Goal: Transaction & Acquisition: Purchase product/service

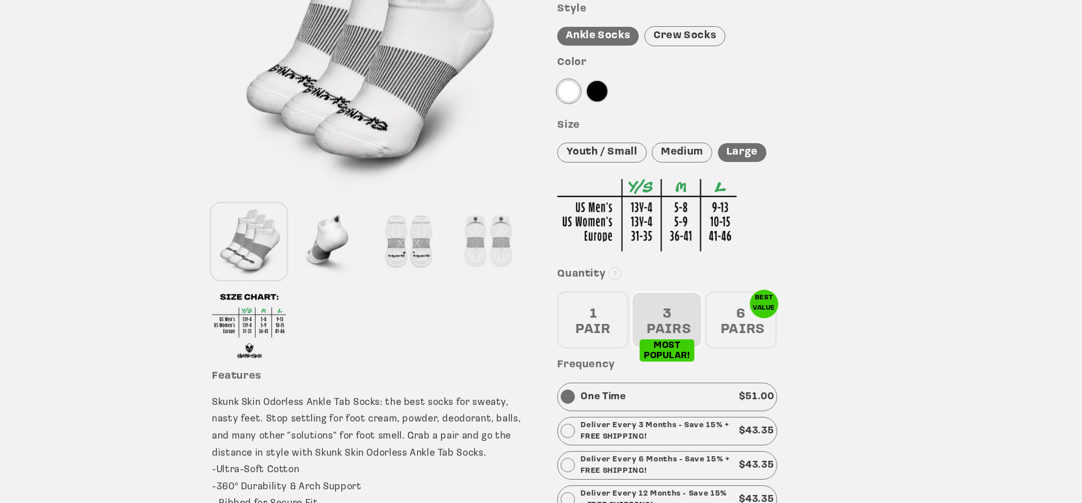
scroll to position [240, 0]
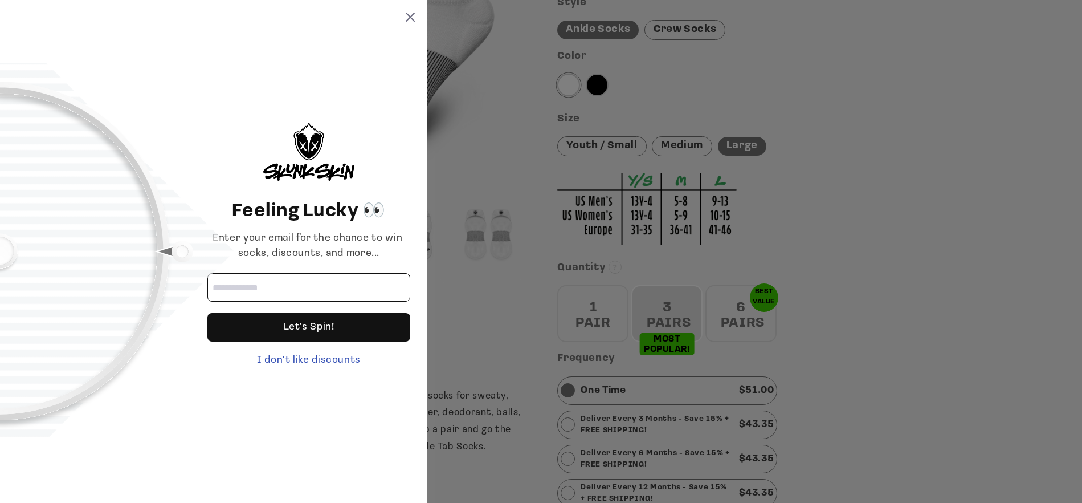
click at [287, 288] on input "Email address" at bounding box center [308, 287] width 203 height 28
type input "**********"
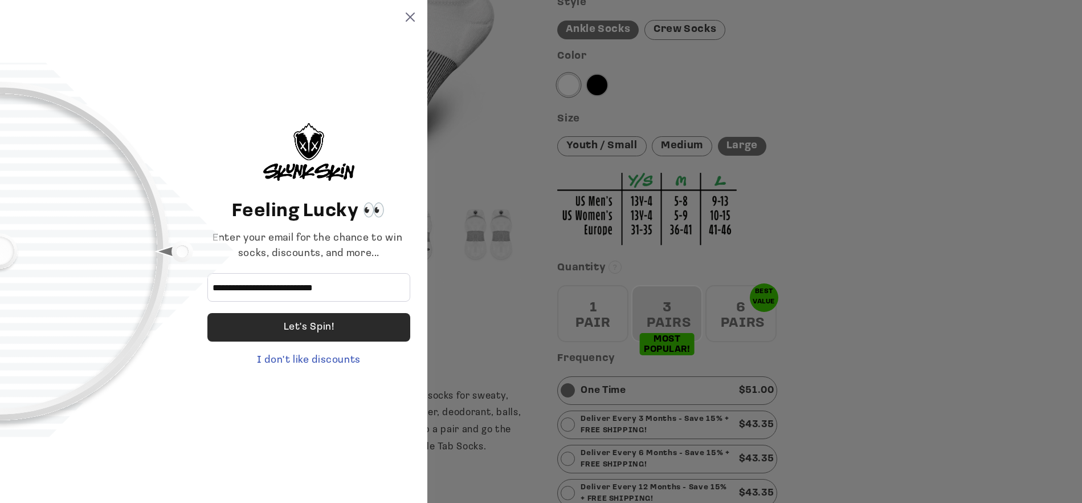
click at [296, 328] on div "Let's Spin!" at bounding box center [309, 327] width 51 height 28
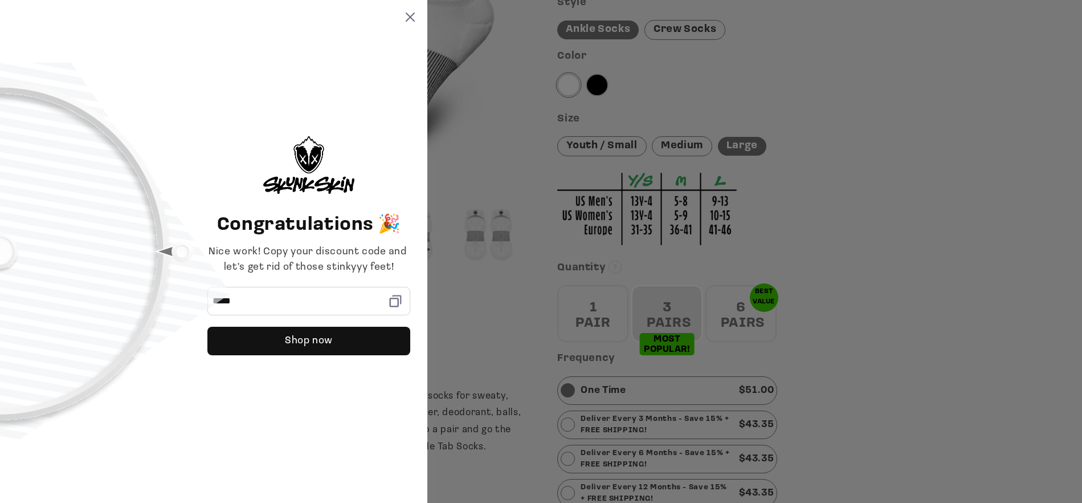
click at [409, 15] on icon at bounding box center [410, 17] width 9 height 9
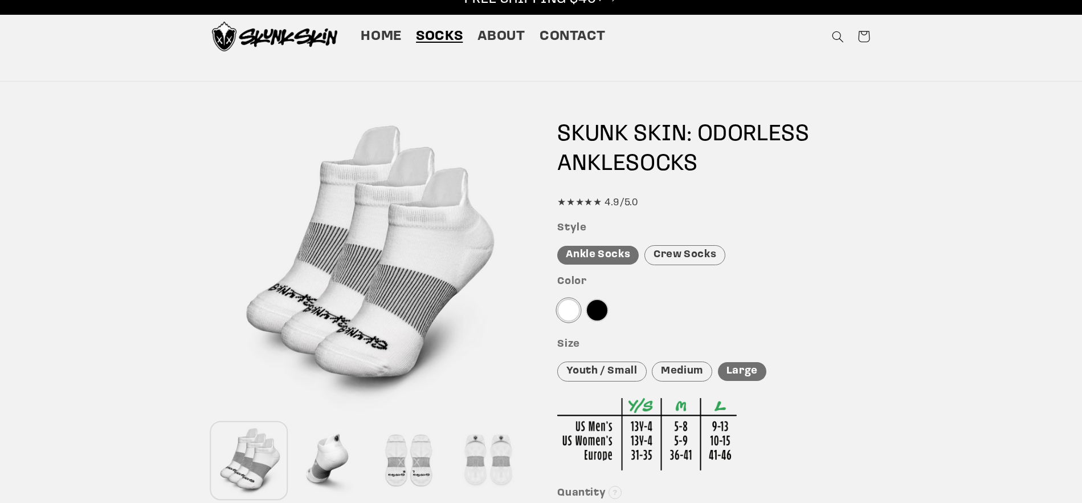
scroll to position [14, 0]
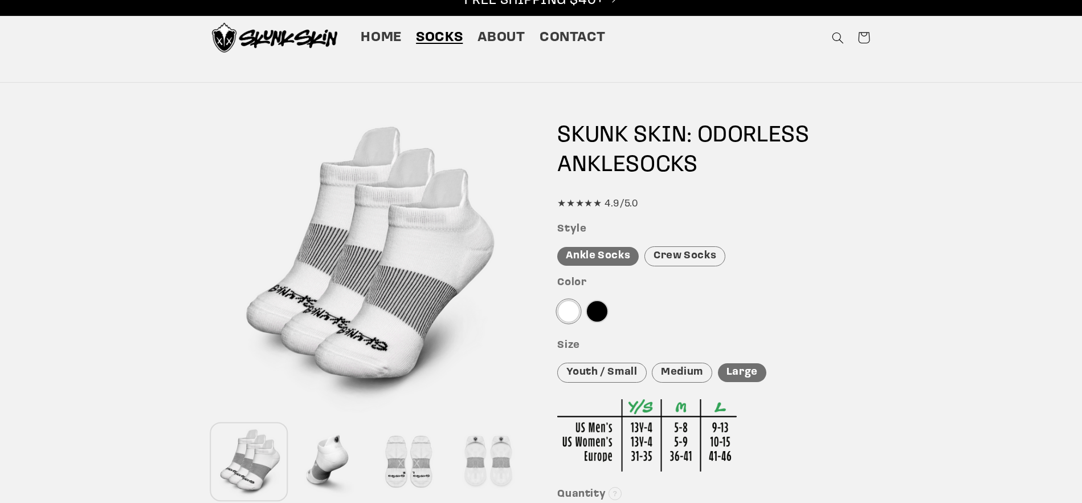
click at [681, 252] on div "Crew Socks" at bounding box center [684, 256] width 81 height 20
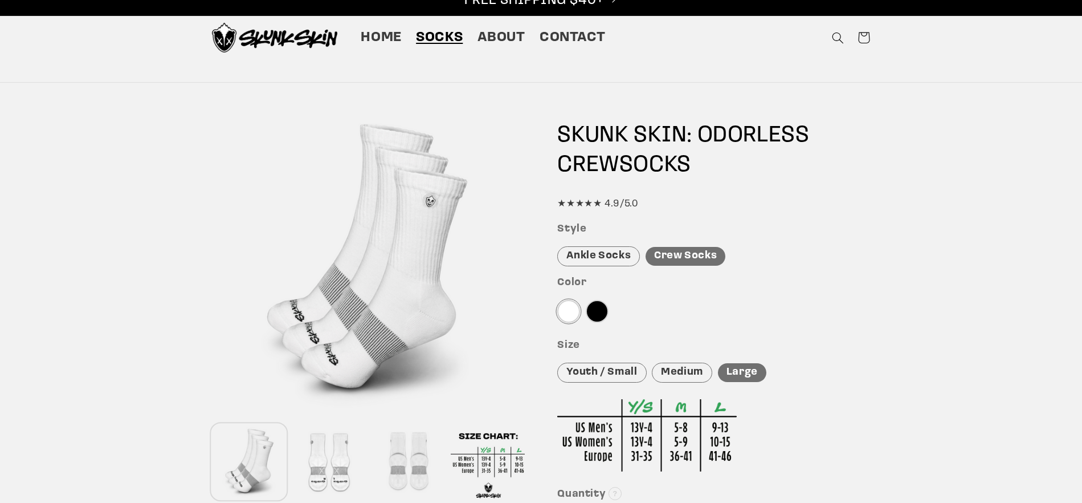
click at [595, 252] on div "Ankle Socks" at bounding box center [598, 256] width 83 height 20
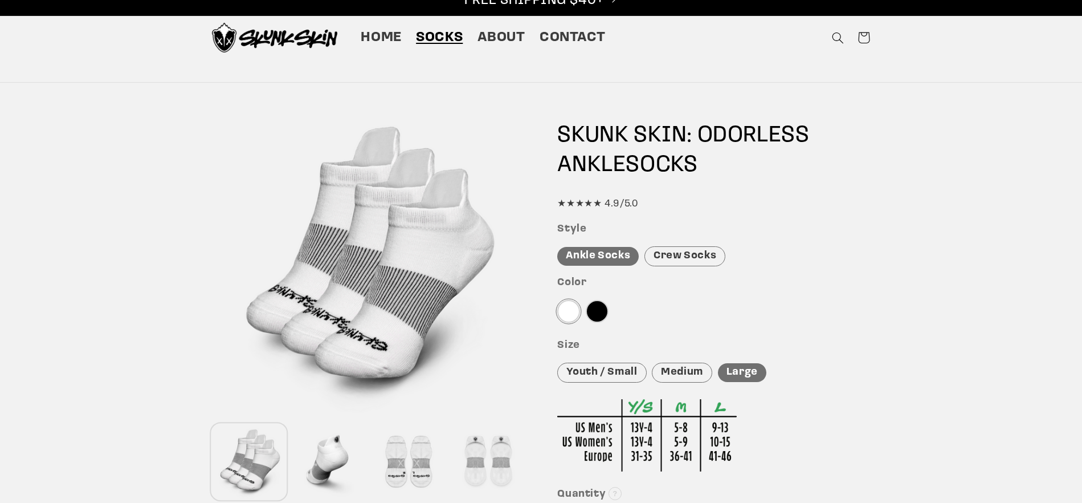
click at [597, 309] on div at bounding box center [597, 311] width 23 height 23
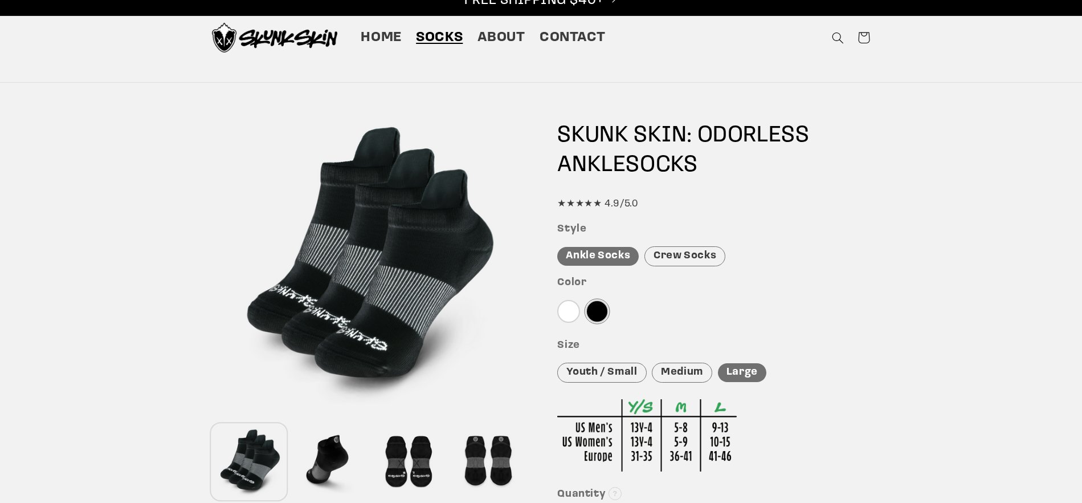
click at [569, 313] on div at bounding box center [568, 311] width 23 height 23
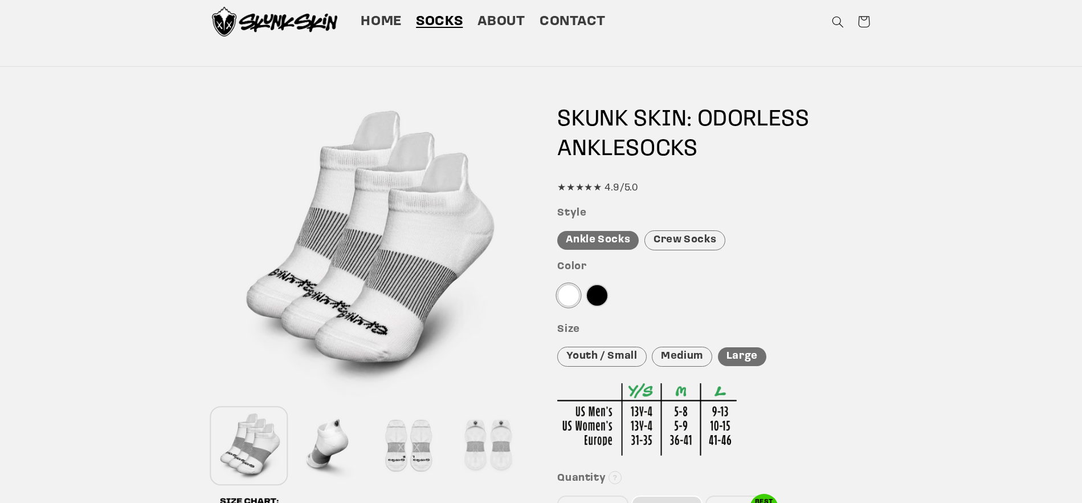
scroll to position [0, 0]
